Goal: Task Accomplishment & Management: Complete application form

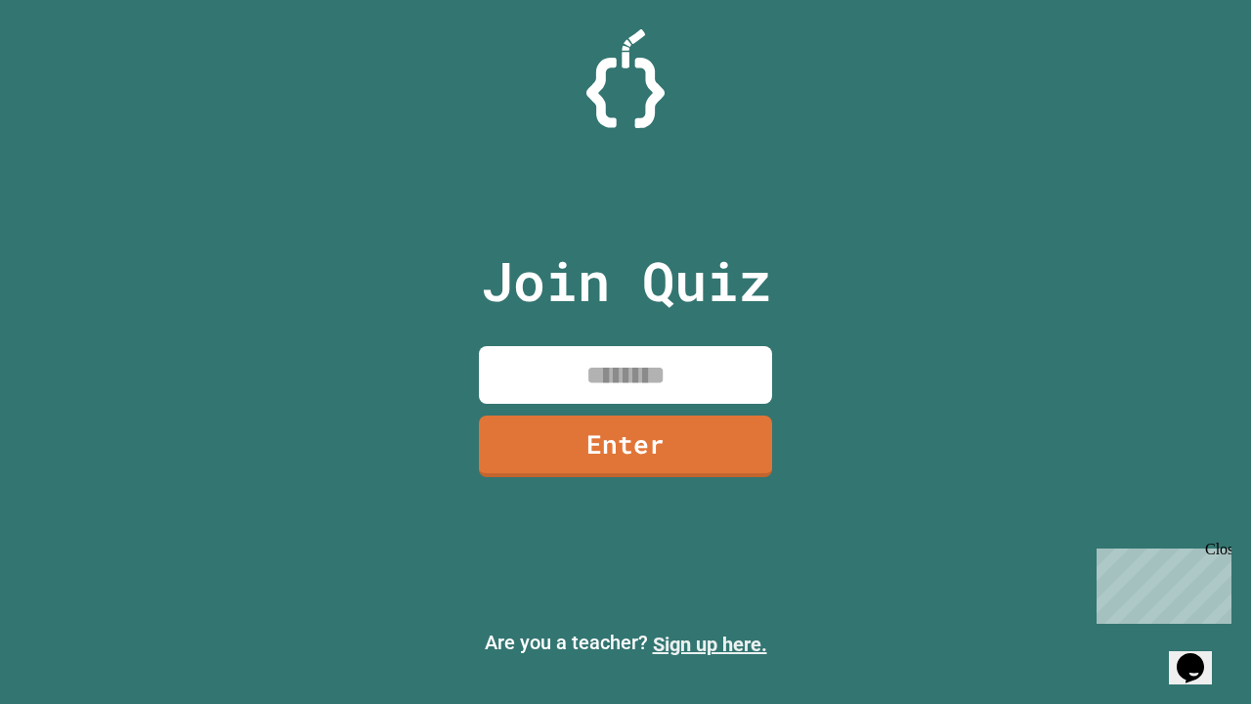
click at [710, 644] on link "Sign up here." at bounding box center [710, 643] width 114 height 23
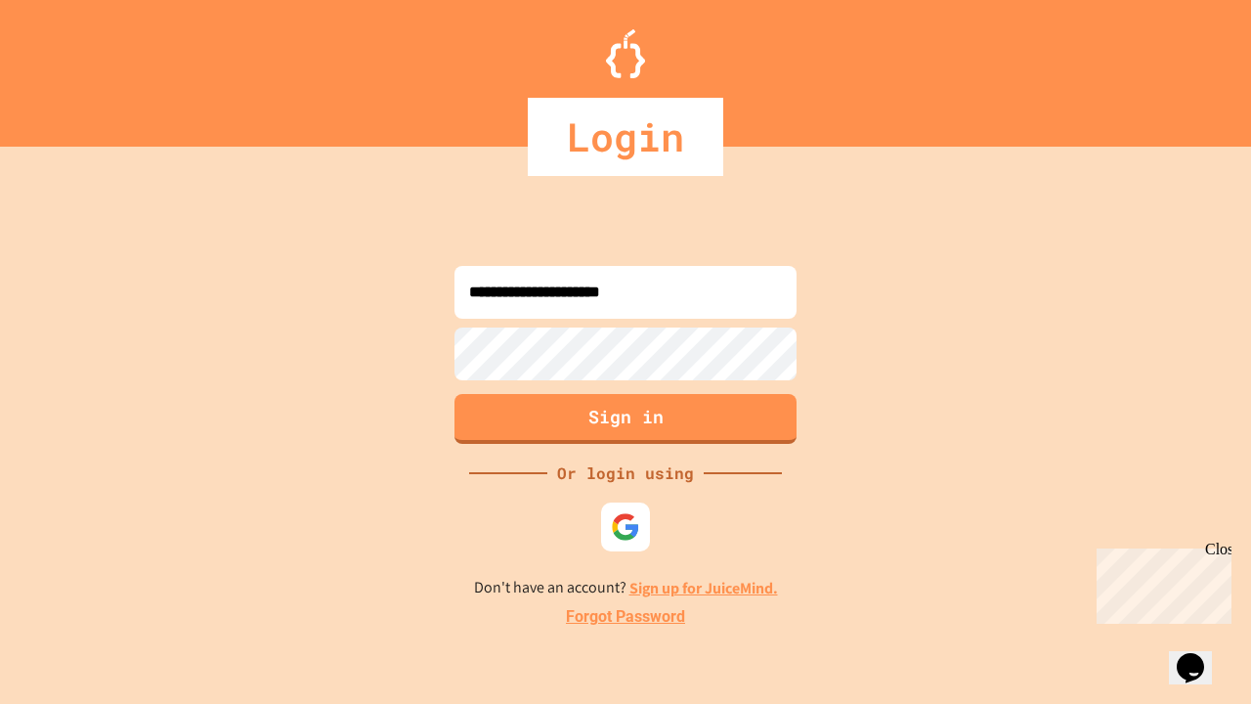
type input "**********"
